Goal: Transaction & Acquisition: Obtain resource

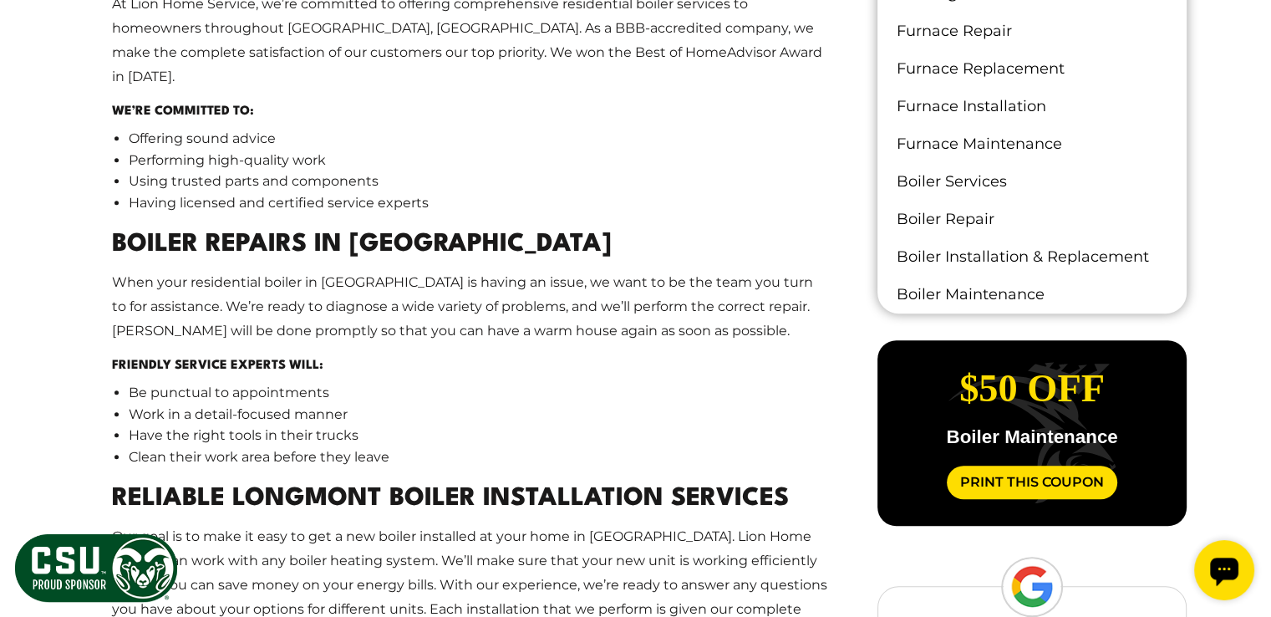
scroll to position [1170, 0]
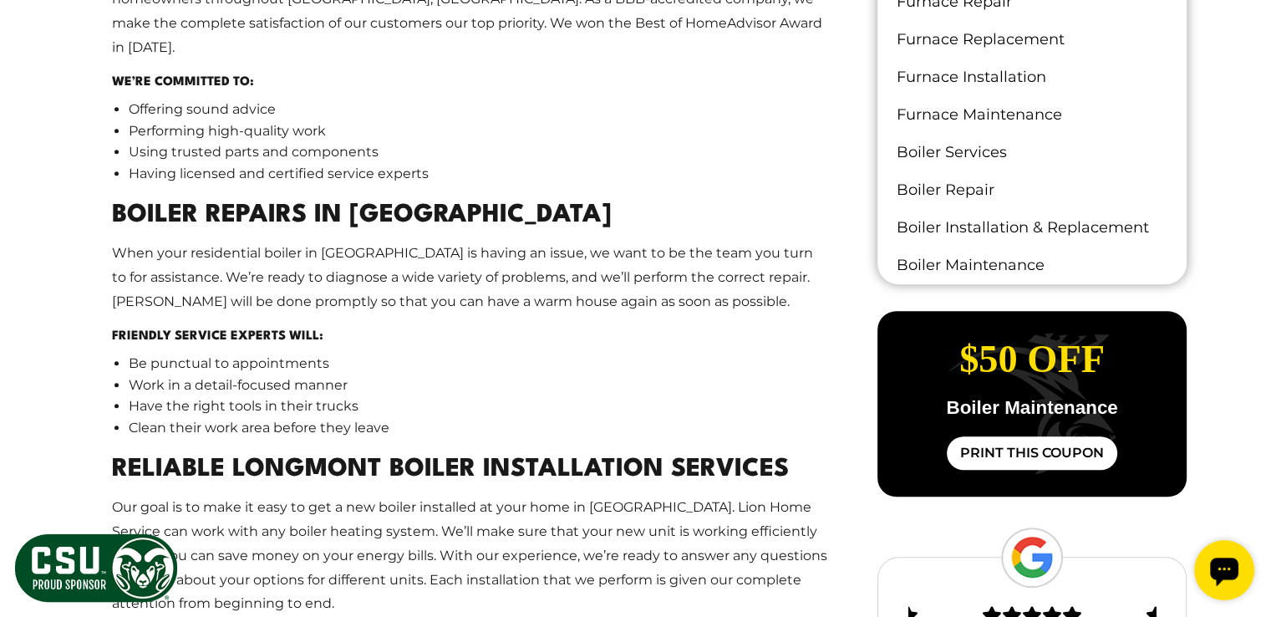
click at [995, 452] on link "Print This Coupon" at bounding box center [1032, 452] width 171 height 33
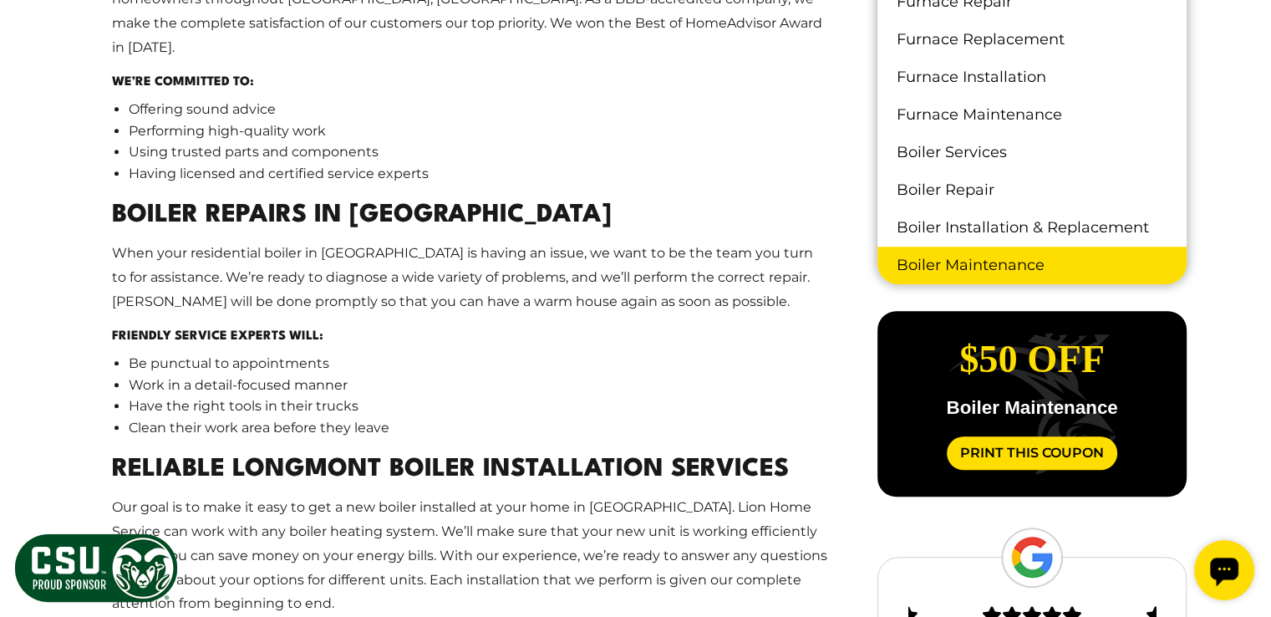
click at [916, 260] on link "Boiler Maintenance" at bounding box center [1032, 266] width 308 height 38
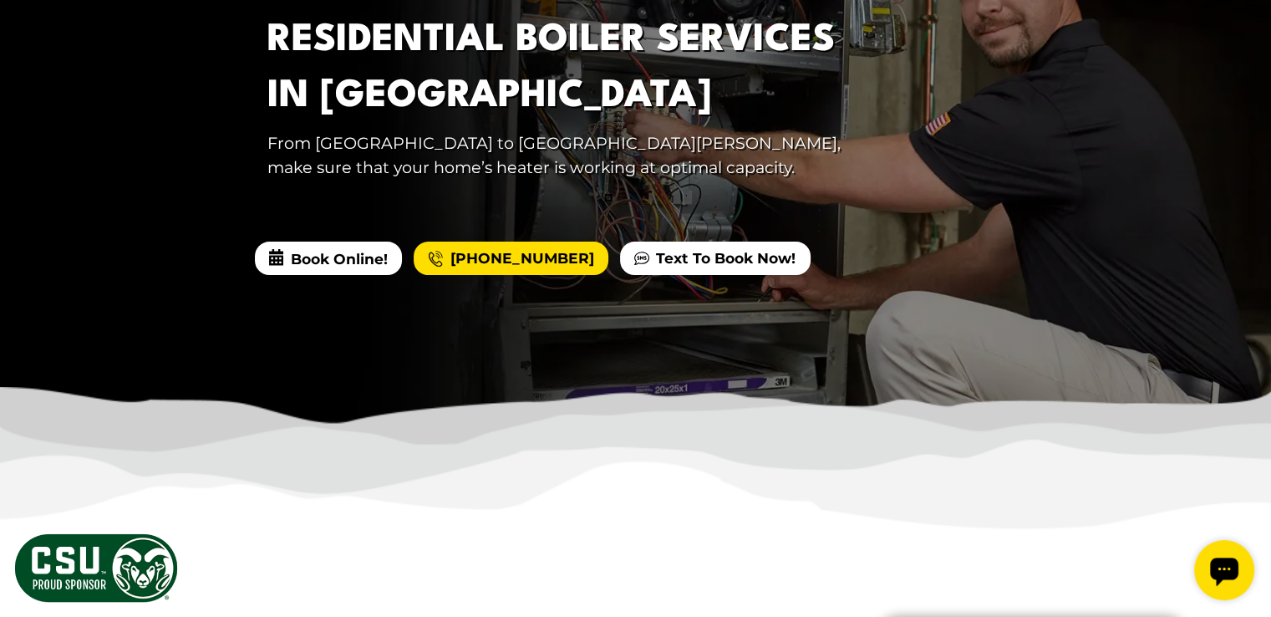
scroll to position [415, 0]
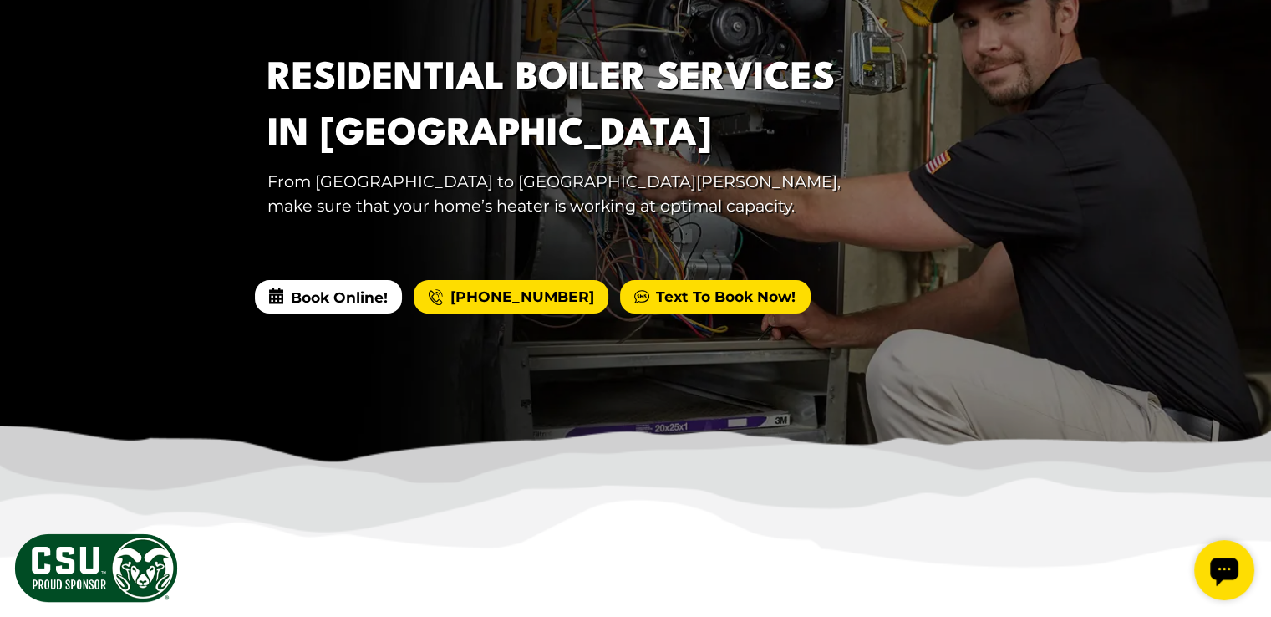
click at [662, 298] on link "Text To Book Now!" at bounding box center [715, 296] width 190 height 33
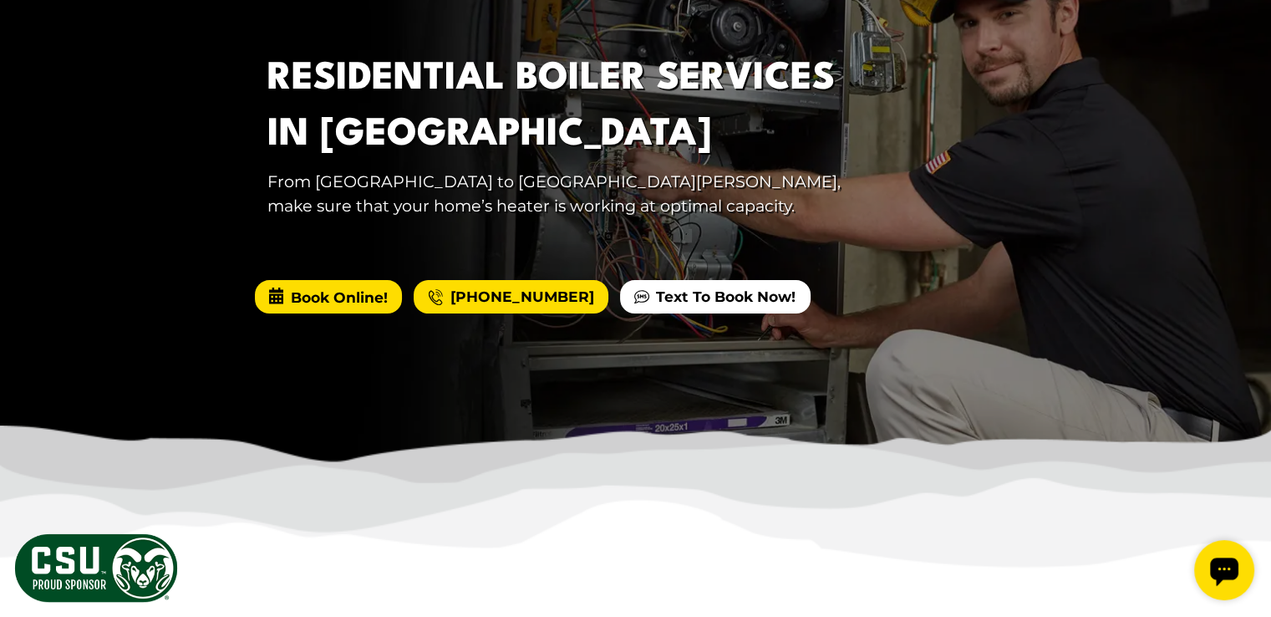
click at [301, 298] on span "Book Online!" at bounding box center [328, 296] width 147 height 33
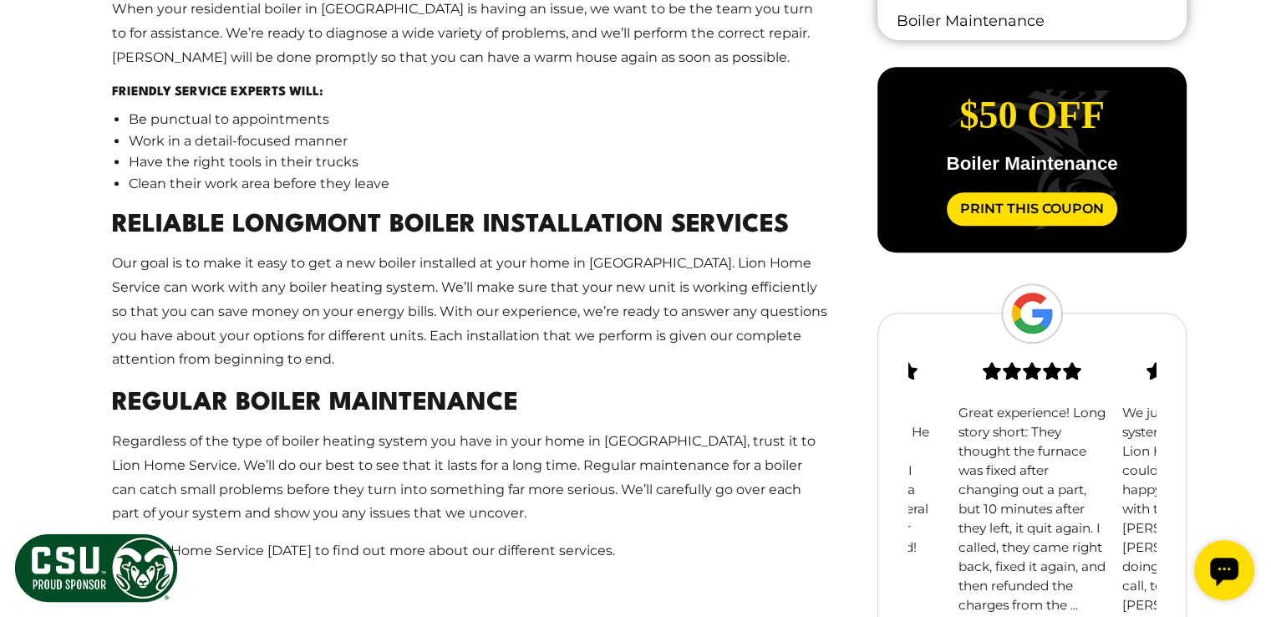
scroll to position [1251, 0]
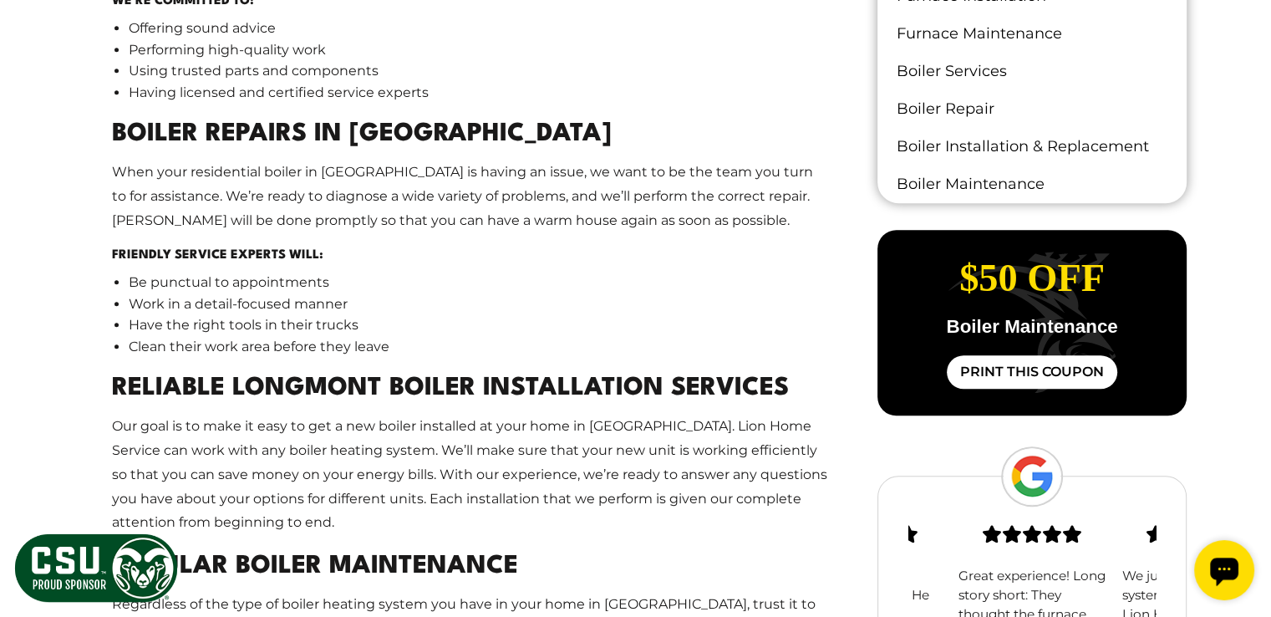
click at [995, 373] on link "Print This Coupon" at bounding box center [1032, 371] width 171 height 33
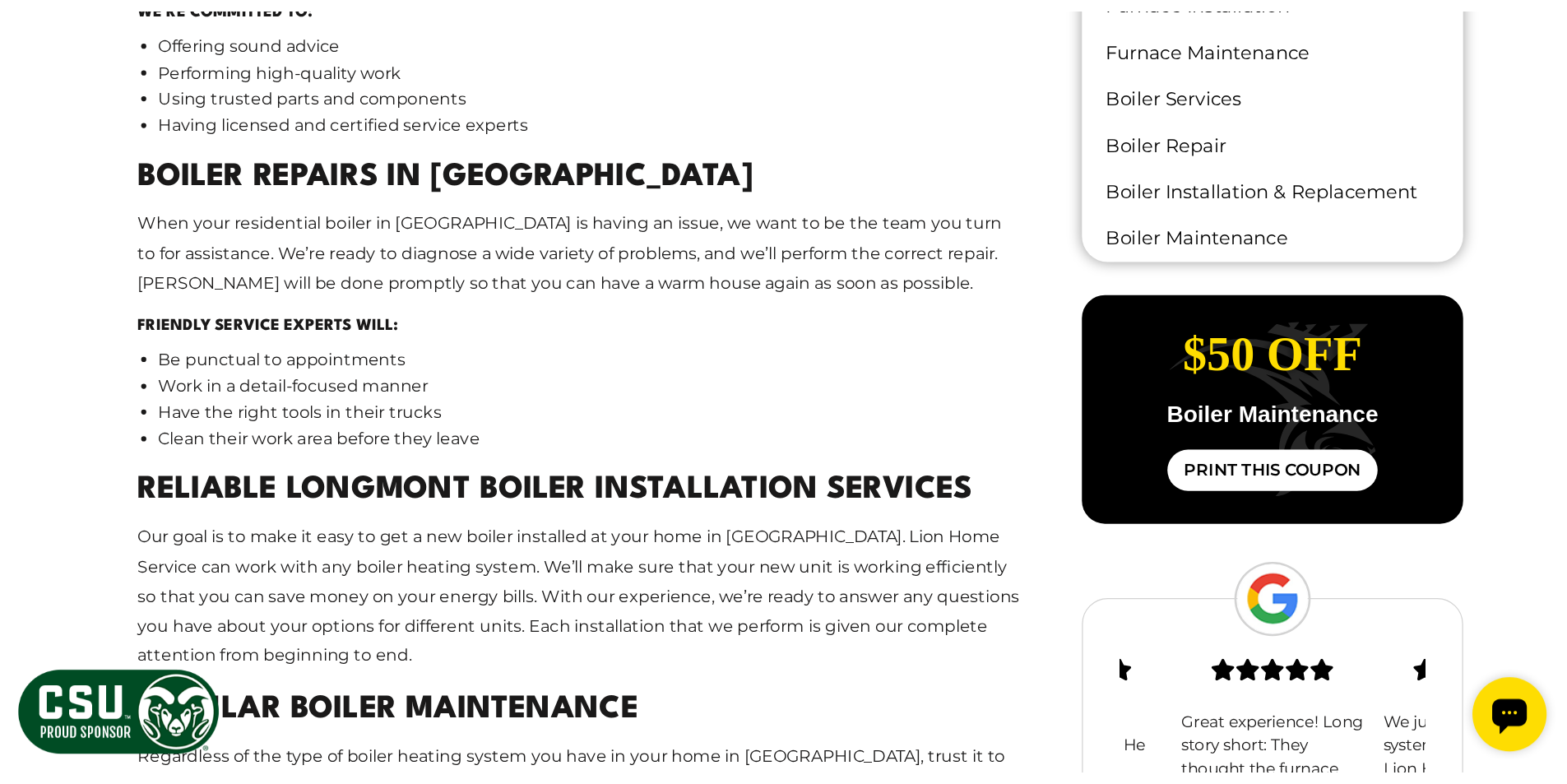
scroll to position [1269, 0]
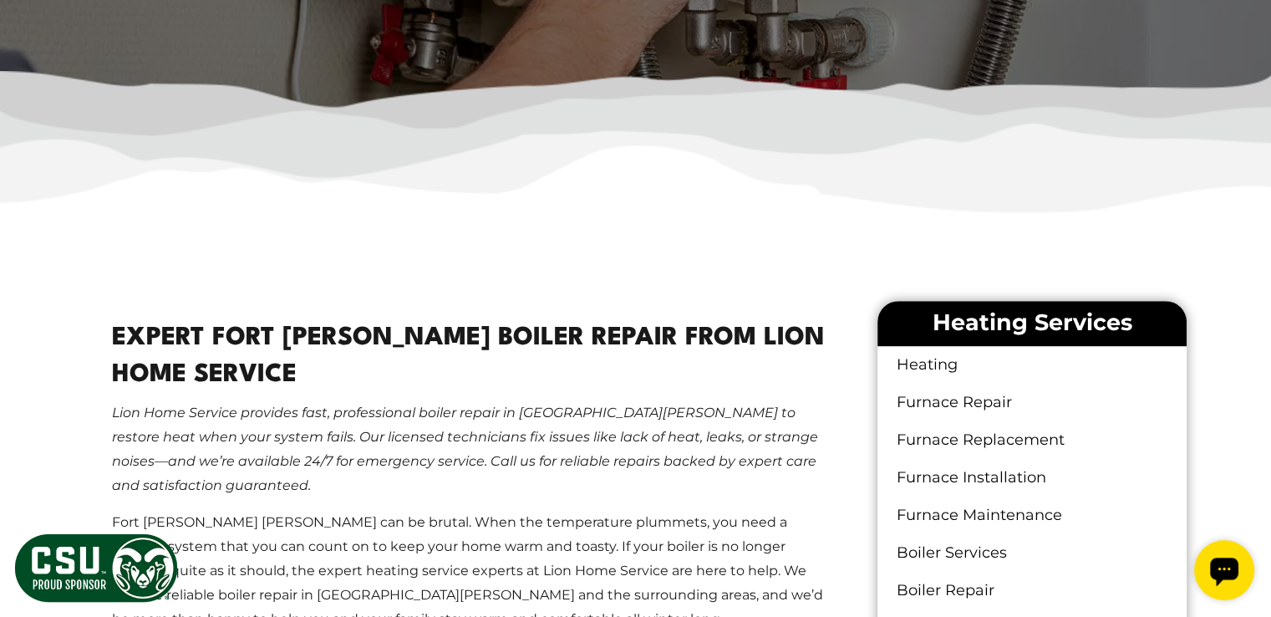
scroll to position [669, 0]
